Goal: Information Seeking & Learning: Learn about a topic

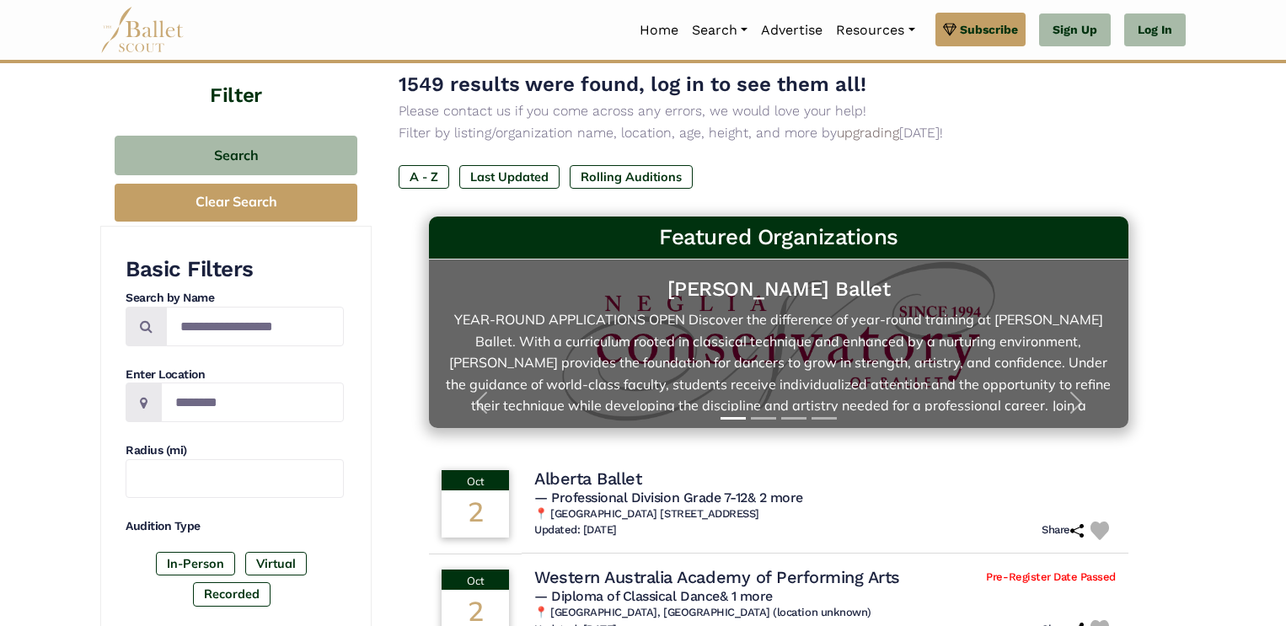
scroll to position [119, 0]
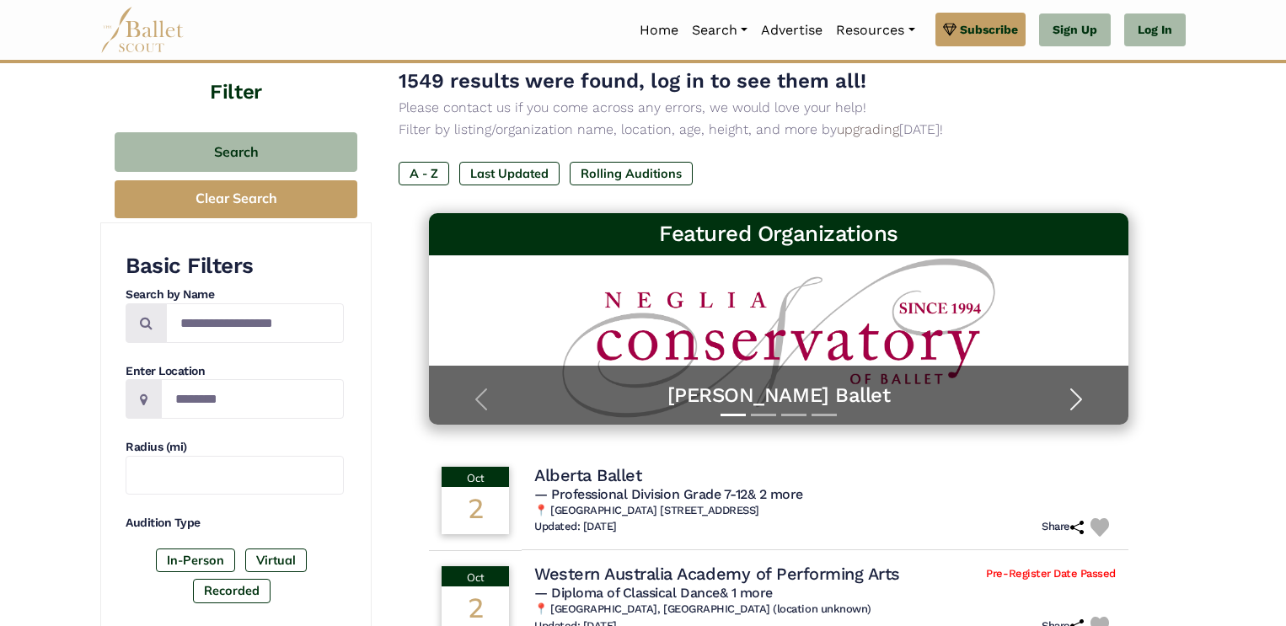
click at [1078, 390] on span "button" at bounding box center [1076, 399] width 27 height 27
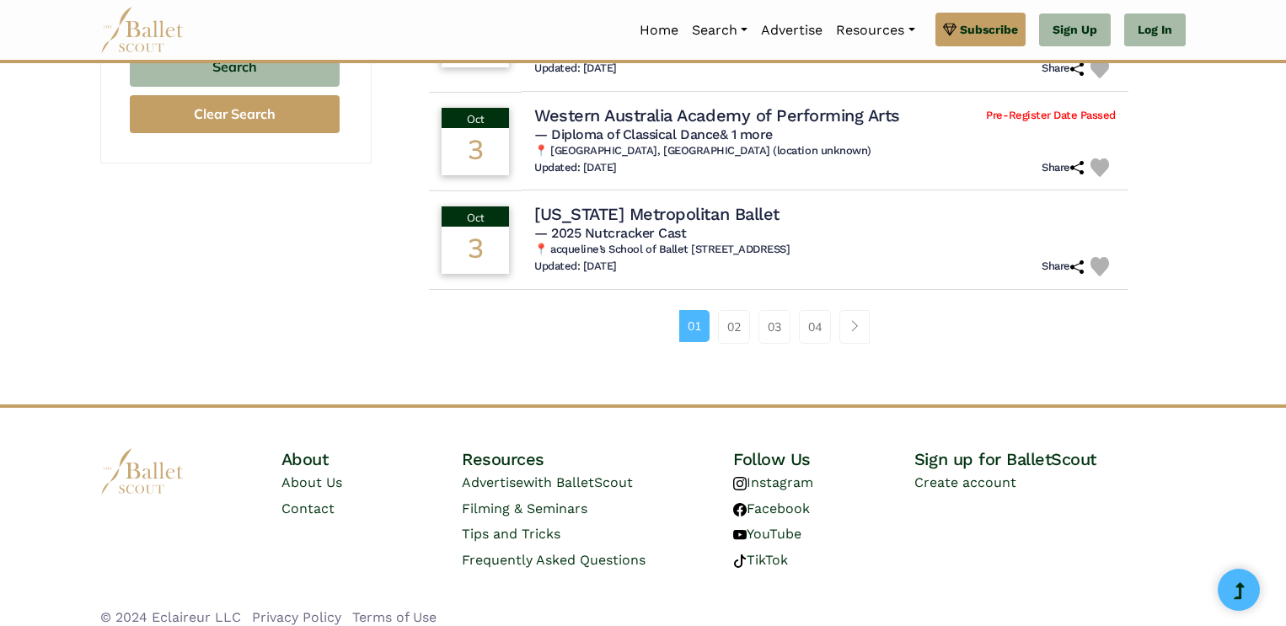
scroll to position [1188, 0]
click at [743, 332] on link "02" at bounding box center [734, 326] width 32 height 34
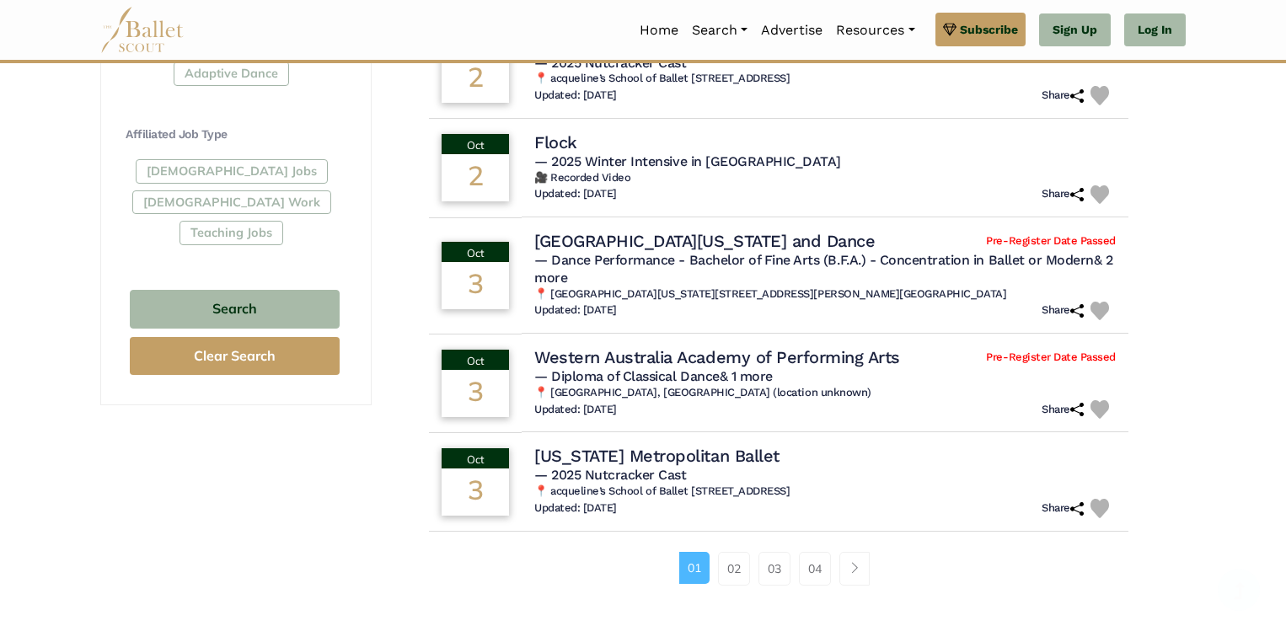
scroll to position [1207, 0]
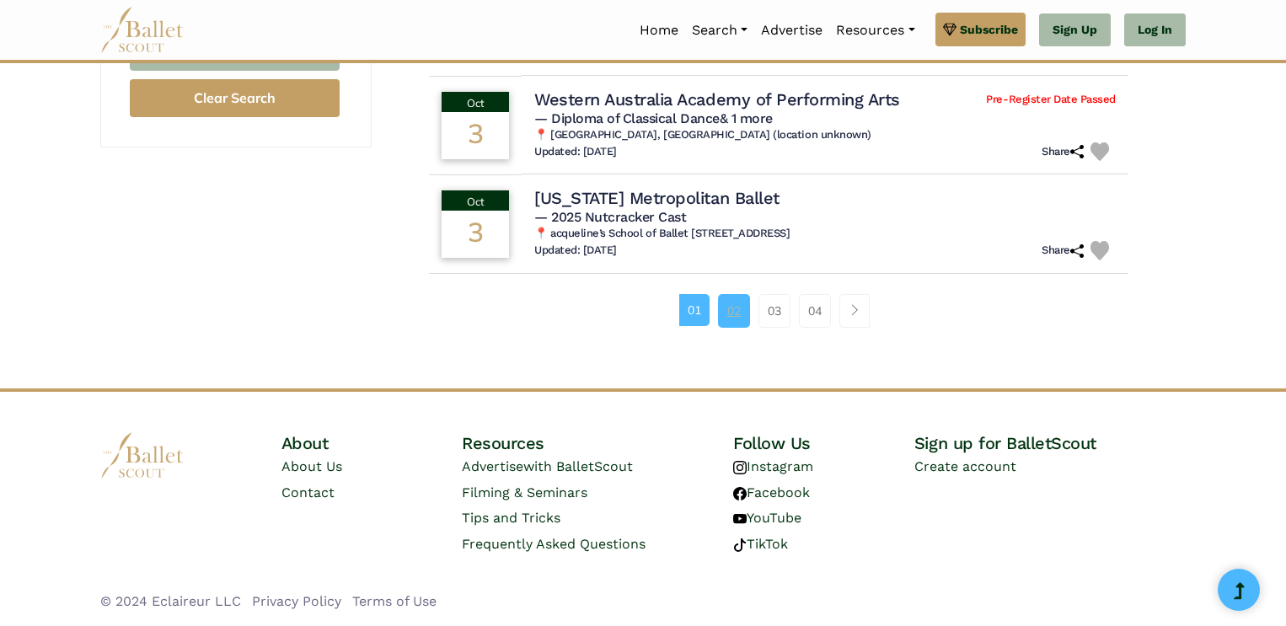
click at [741, 311] on link "02" at bounding box center [734, 311] width 32 height 34
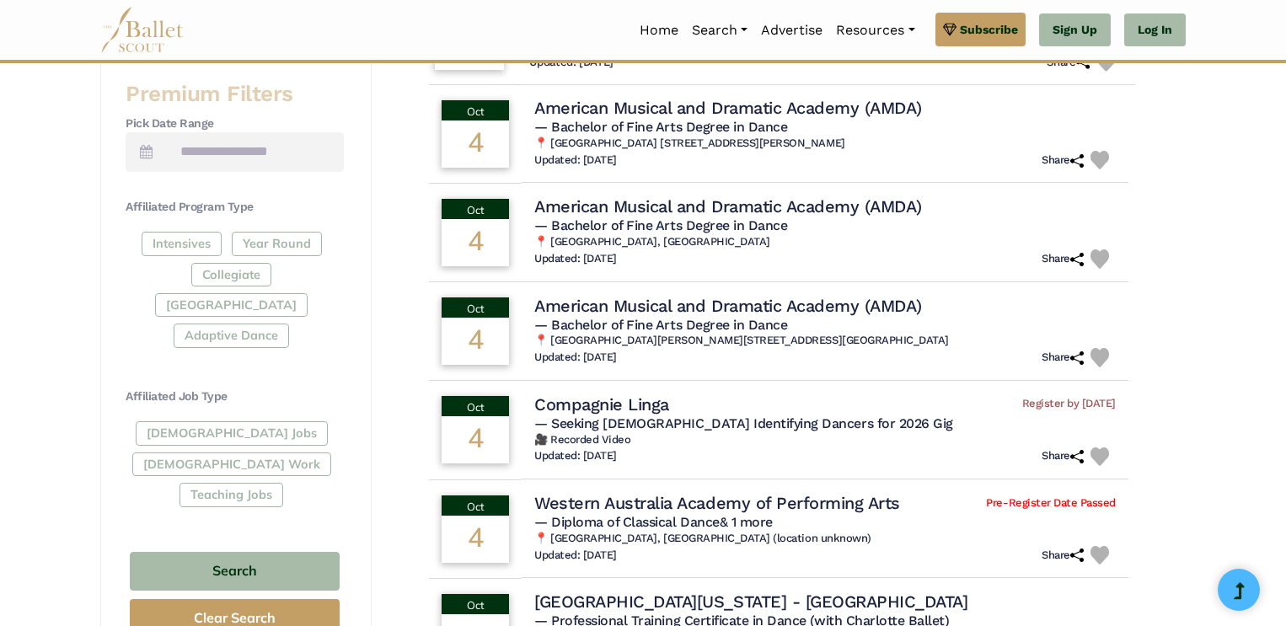
scroll to position [685, 0]
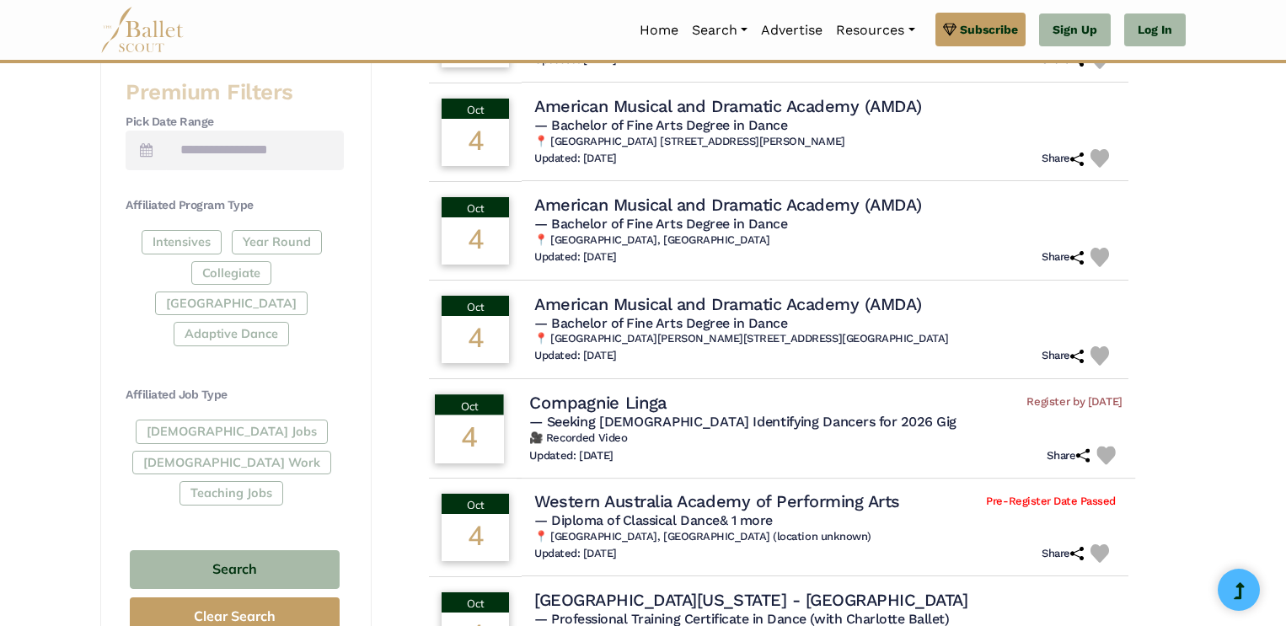
click at [716, 423] on span "— Seeking Female Identifying Dancers for 2026 Gig" at bounding box center [742, 422] width 427 height 16
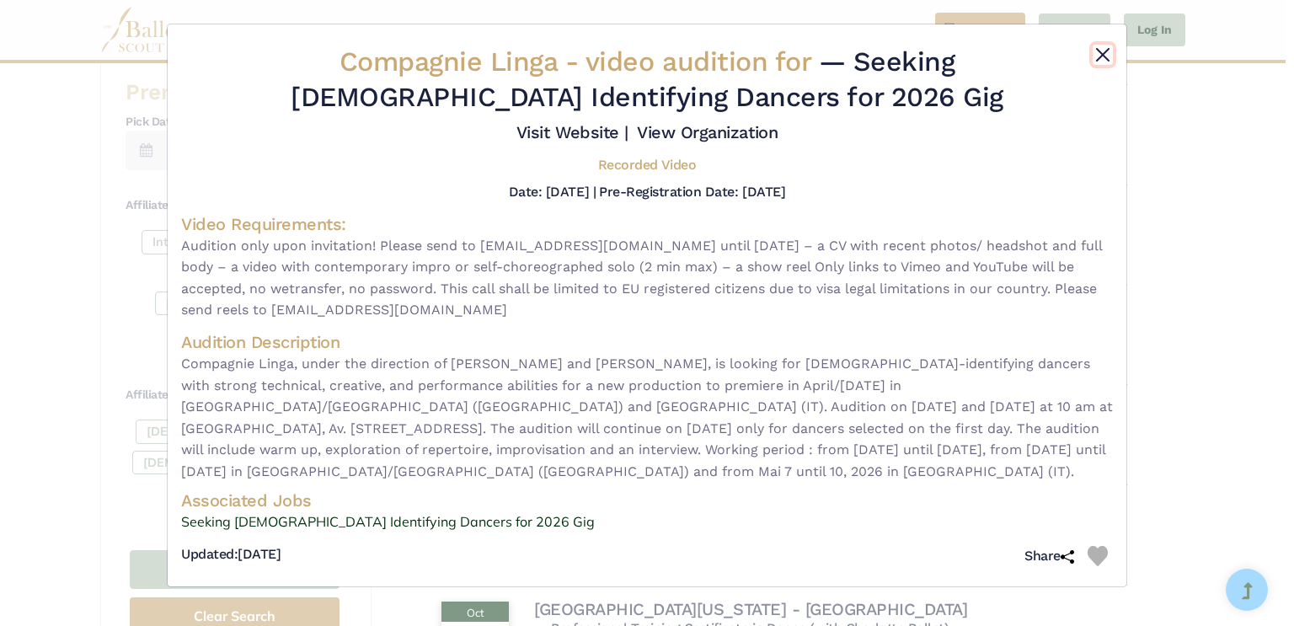
click at [1103, 54] on button "Close" at bounding box center [1103, 55] width 20 height 20
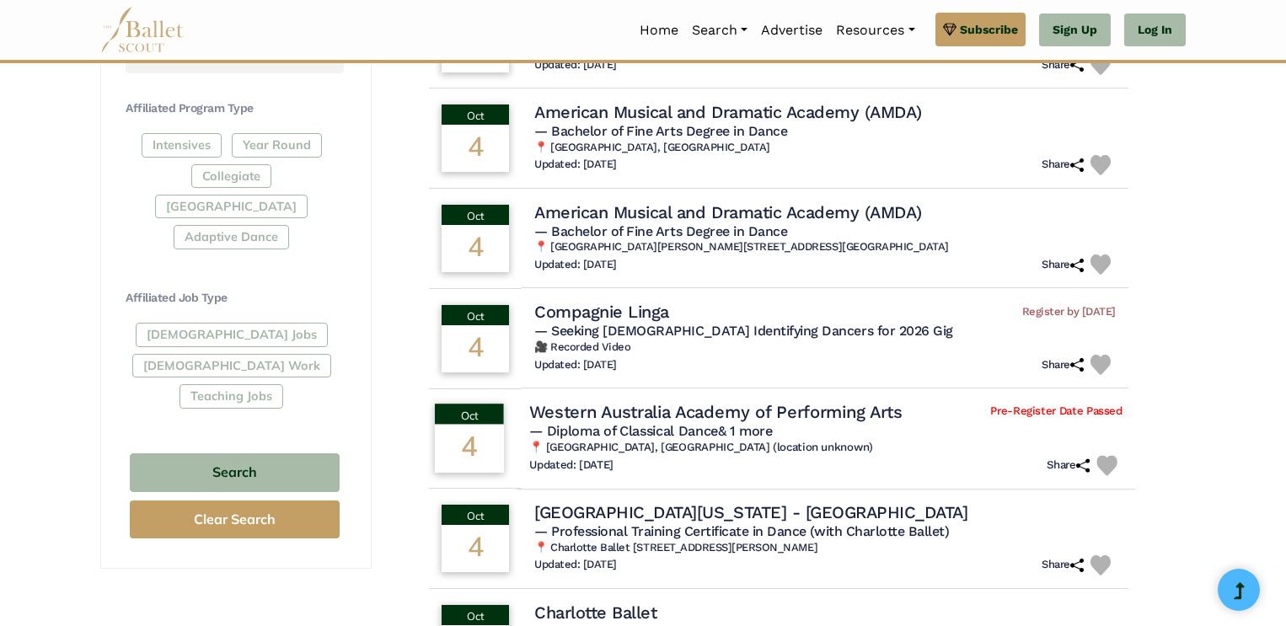
scroll to position [789, 0]
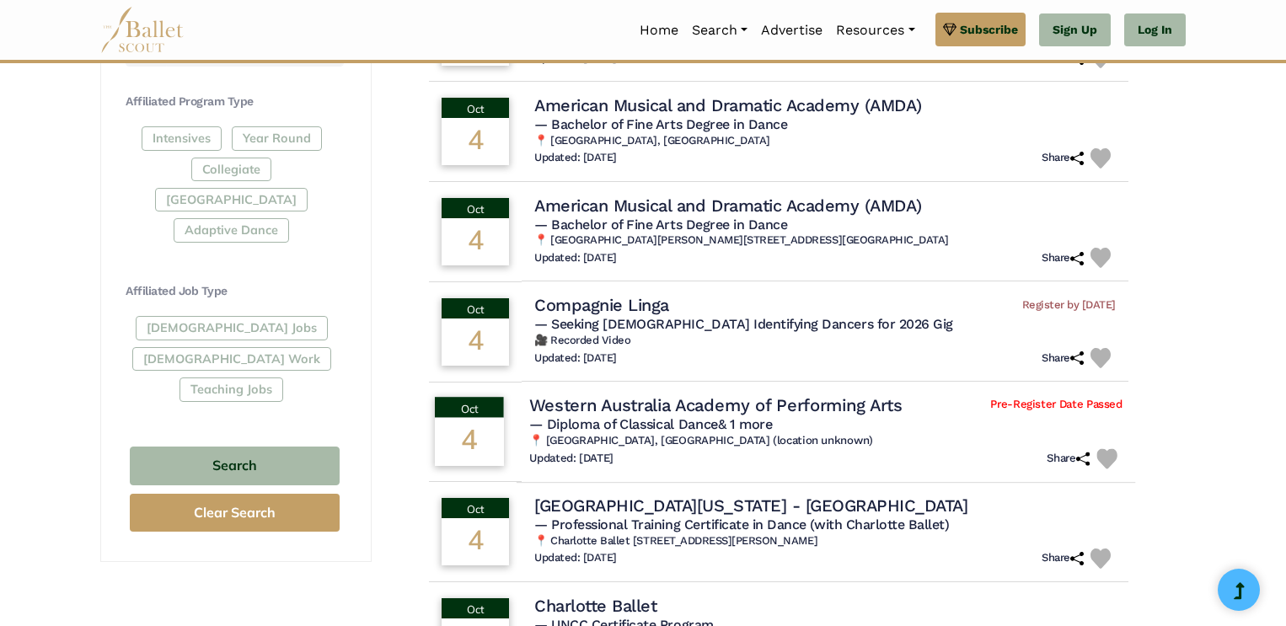
click at [807, 517] on h4 "University of North Carolina - Charlotte" at bounding box center [750, 506] width 433 height 22
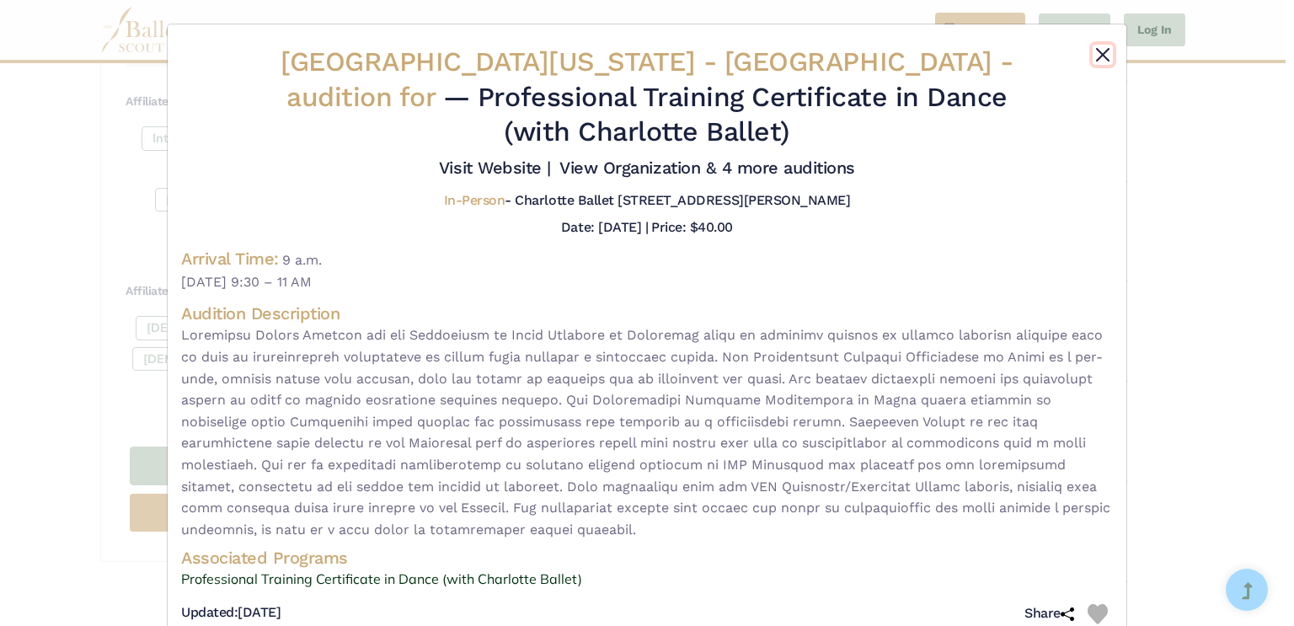
click at [1106, 56] on button "Close" at bounding box center [1103, 55] width 20 height 20
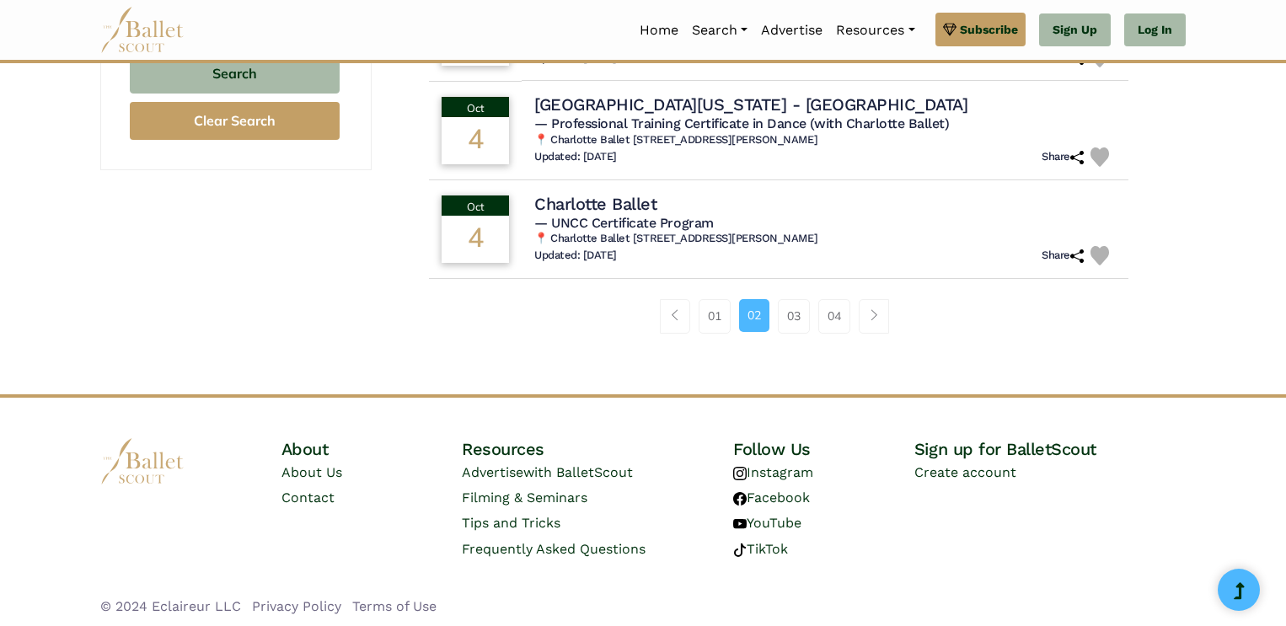
scroll to position [1189, 0]
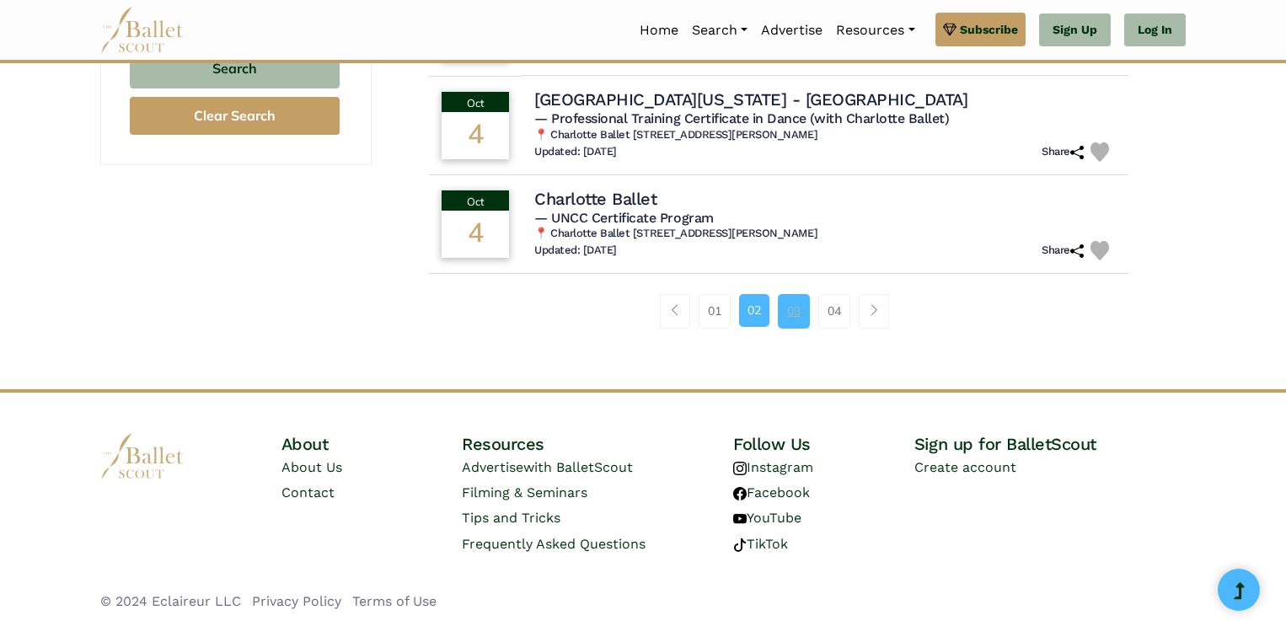
click at [785, 308] on link "03" at bounding box center [794, 311] width 32 height 34
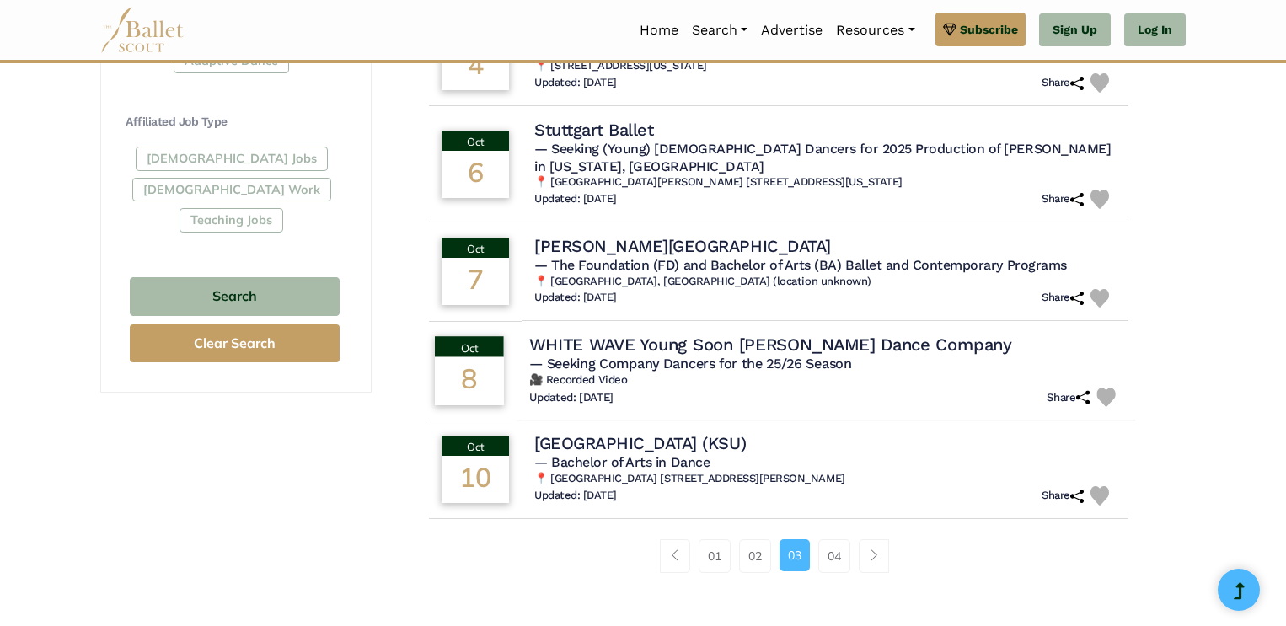
scroll to position [959, 0]
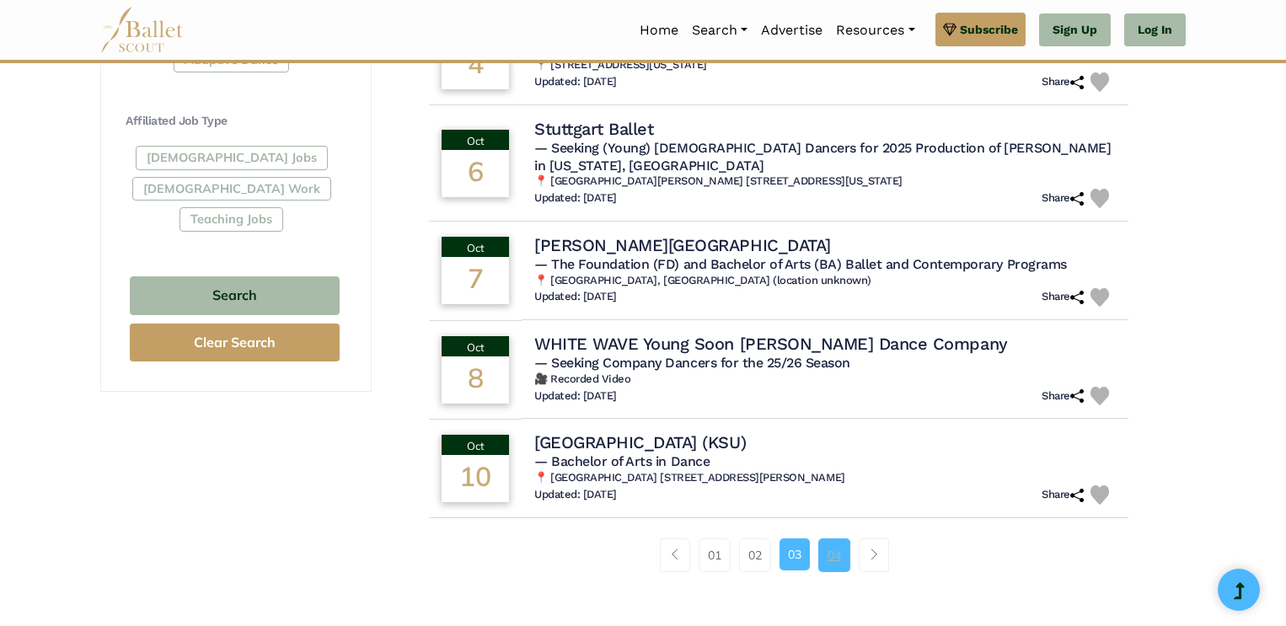
click at [822, 543] on link "04" at bounding box center [834, 555] width 32 height 34
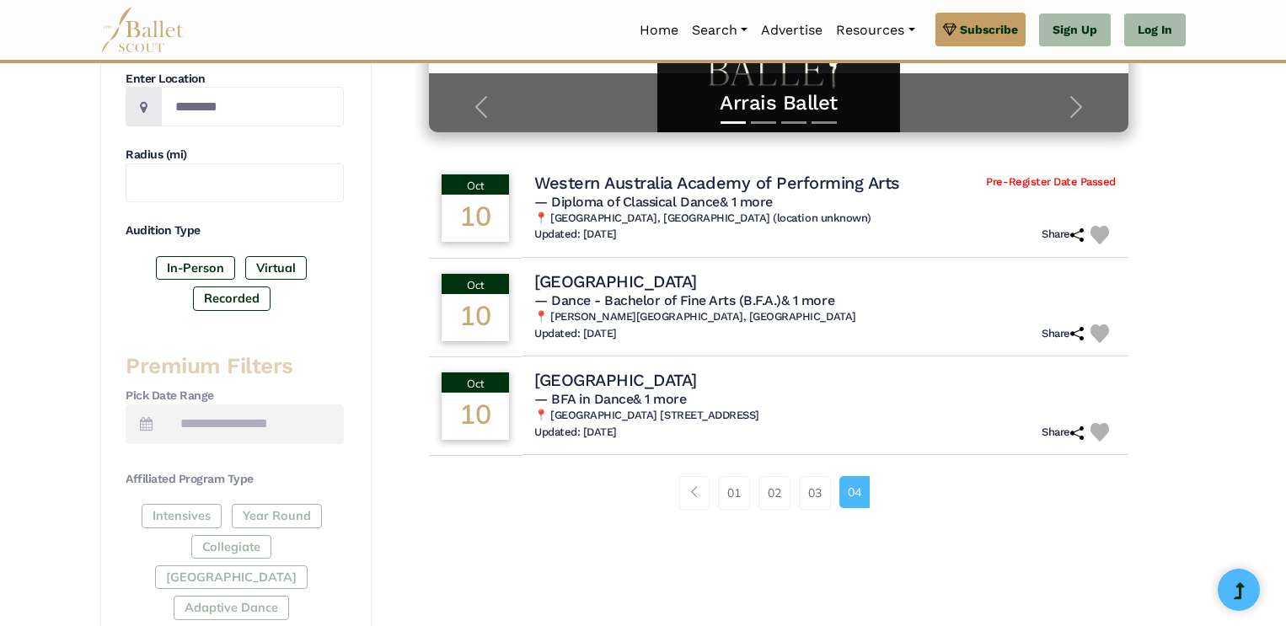
scroll to position [412, 0]
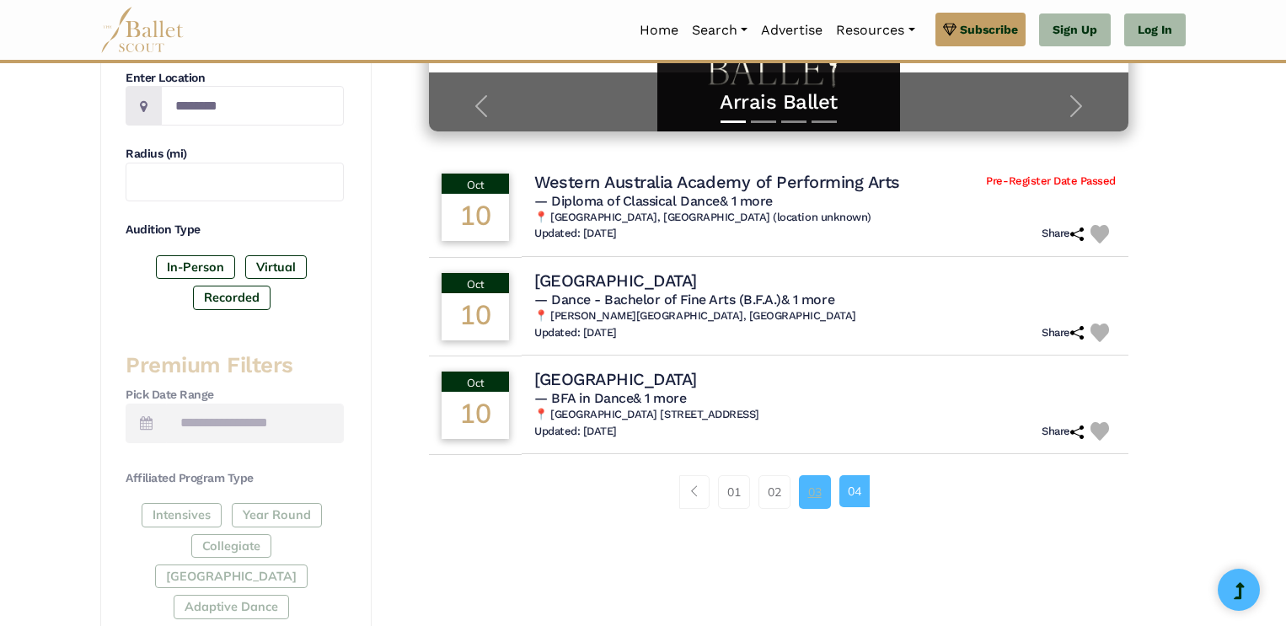
click at [816, 492] on link "03" at bounding box center [815, 492] width 32 height 34
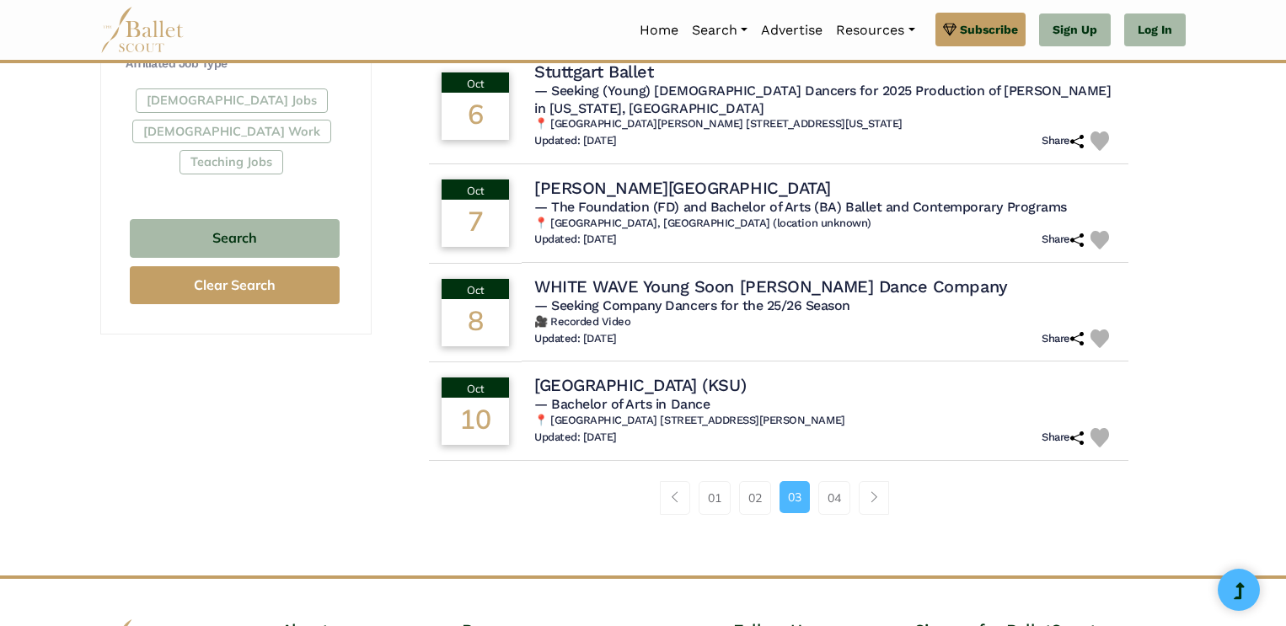
scroll to position [1020, 0]
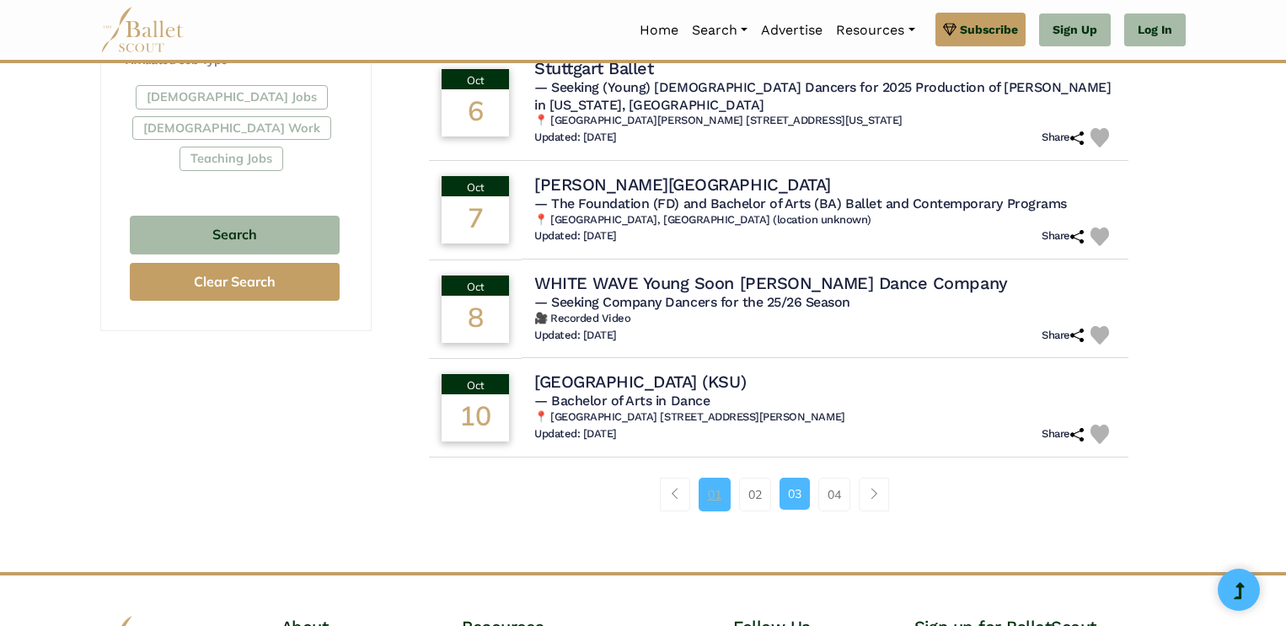
click at [720, 480] on link "01" at bounding box center [715, 495] width 32 height 34
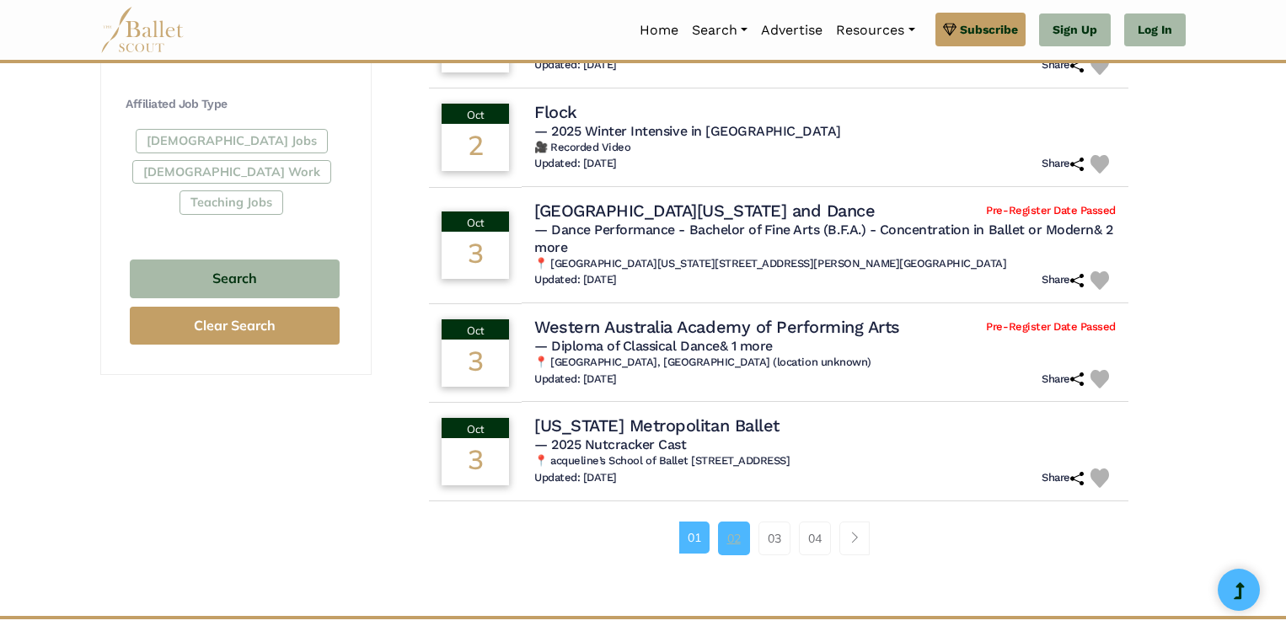
scroll to position [985, 0]
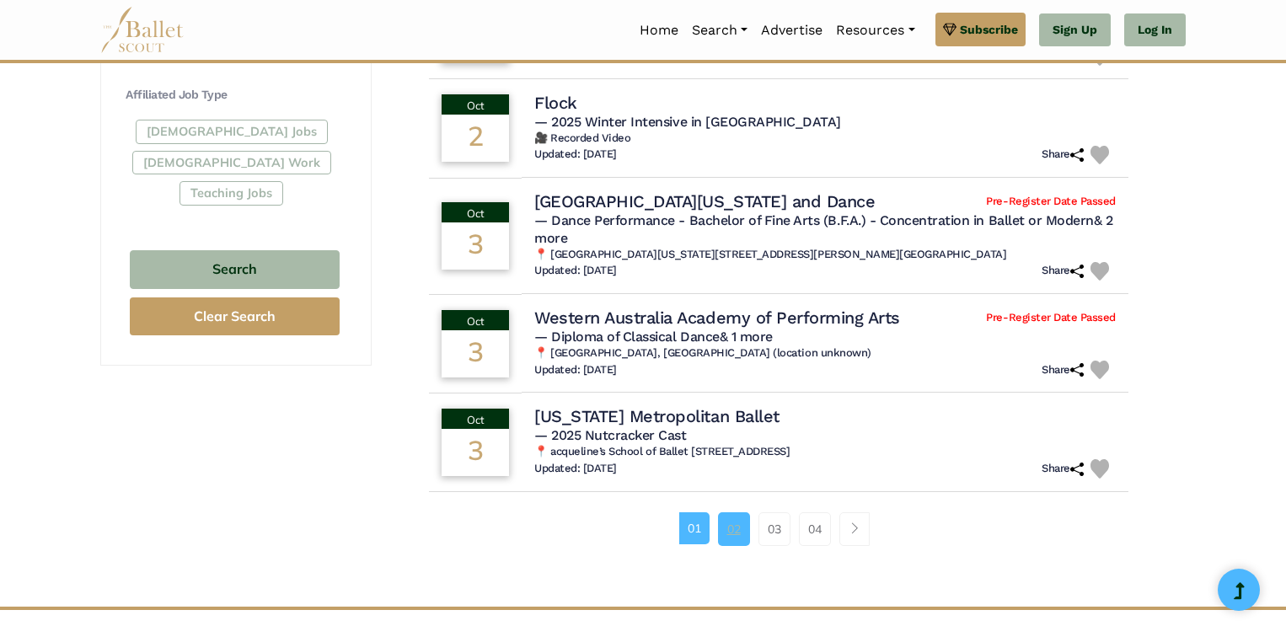
click at [727, 542] on link "02" at bounding box center [734, 529] width 32 height 34
